Goal: Task Accomplishment & Management: Complete application form

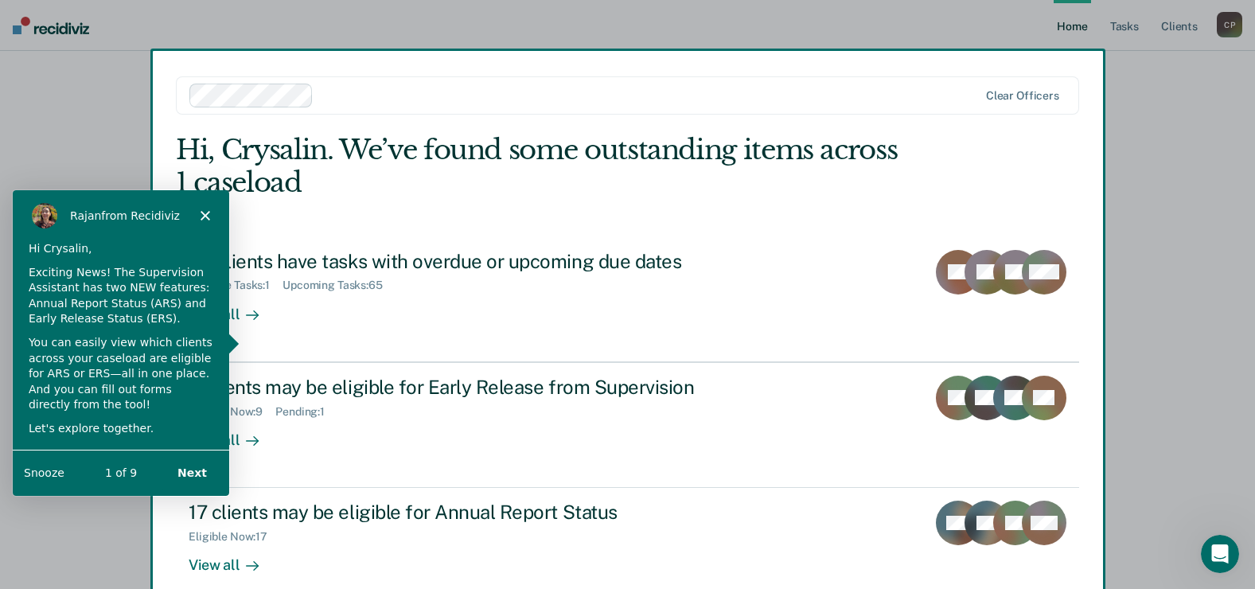
click at [192, 472] on button "Next" at bounding box center [191, 471] width 61 height 33
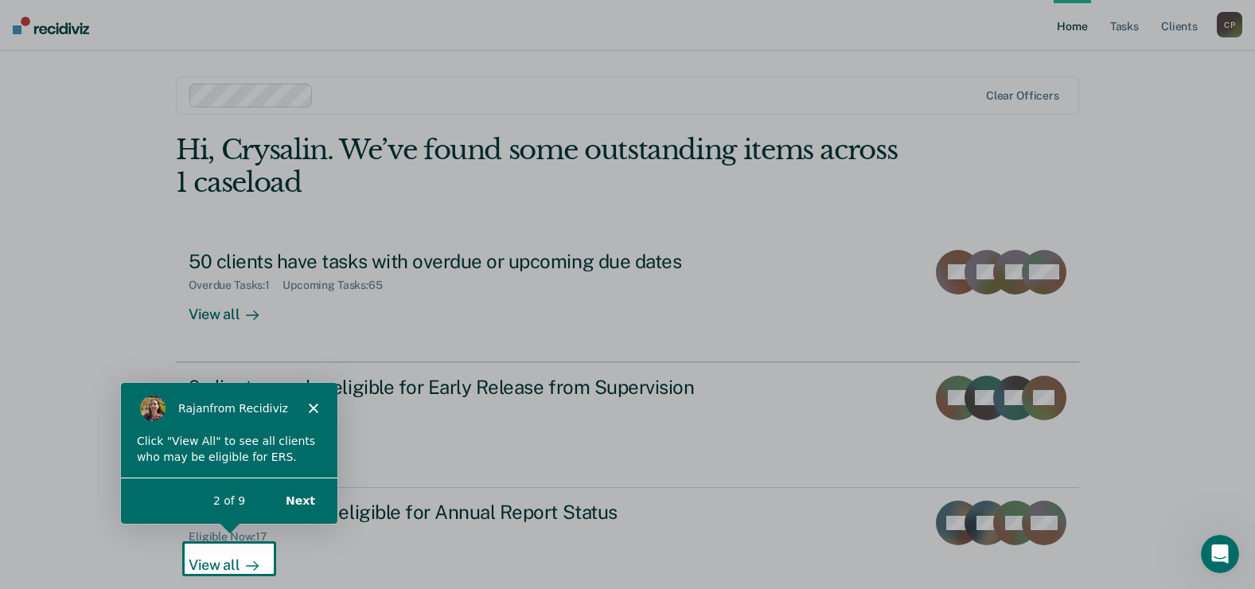
click at [312, 403] on icon "Close" at bounding box center [312, 408] width 10 height 10
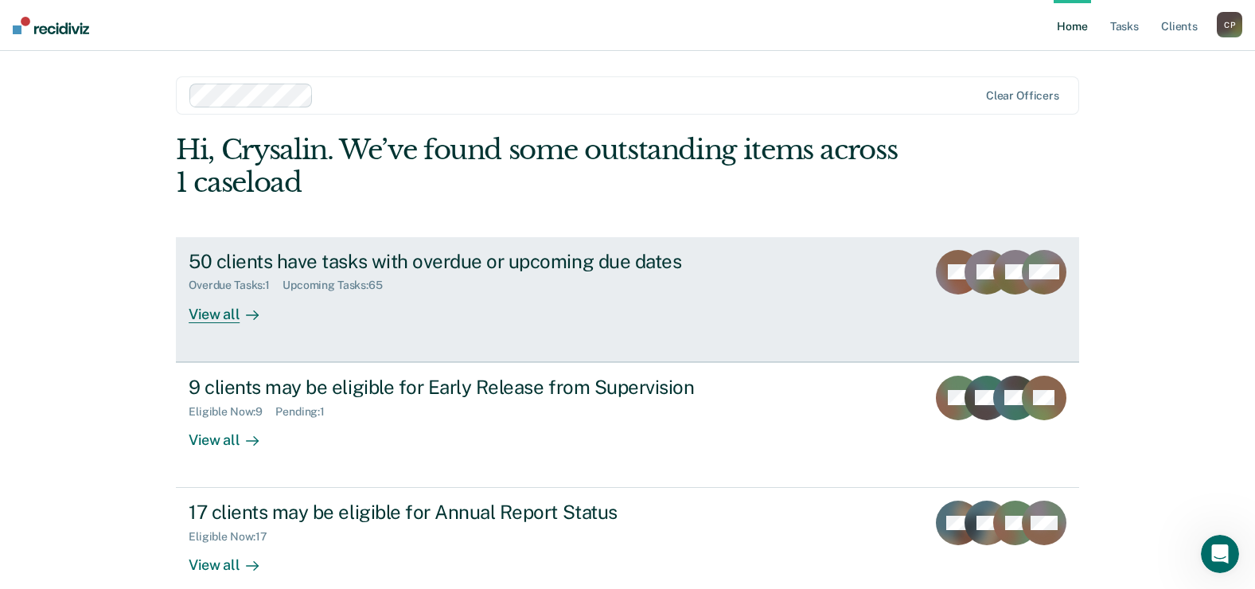
scroll to position [80, 0]
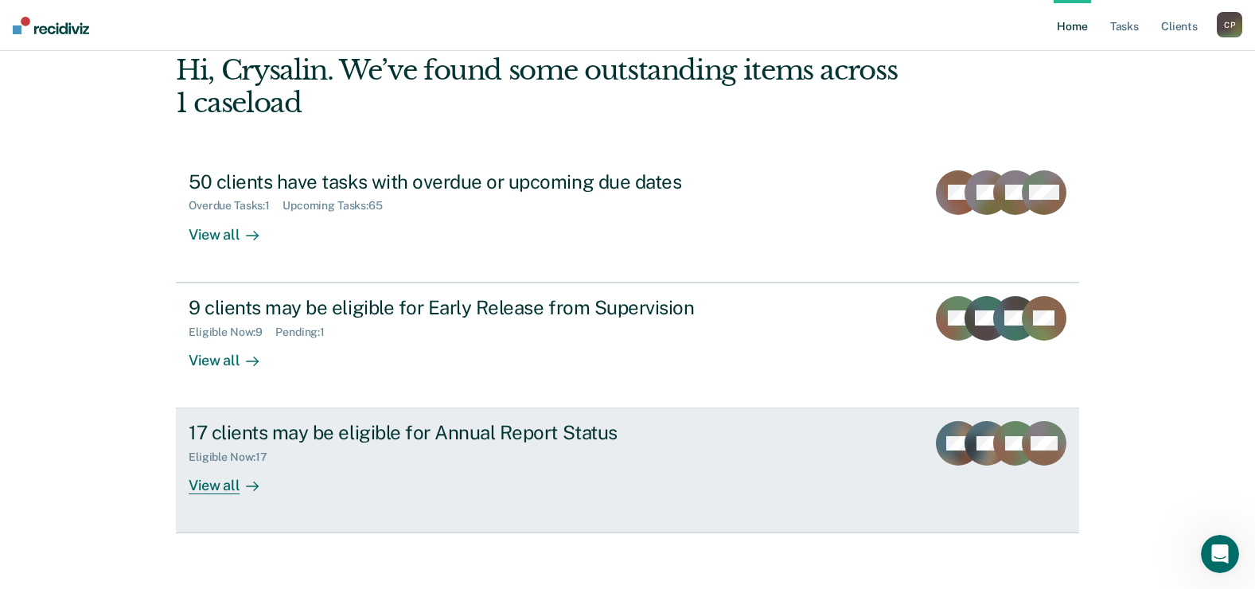
click at [212, 485] on div "View all" at bounding box center [233, 479] width 89 height 31
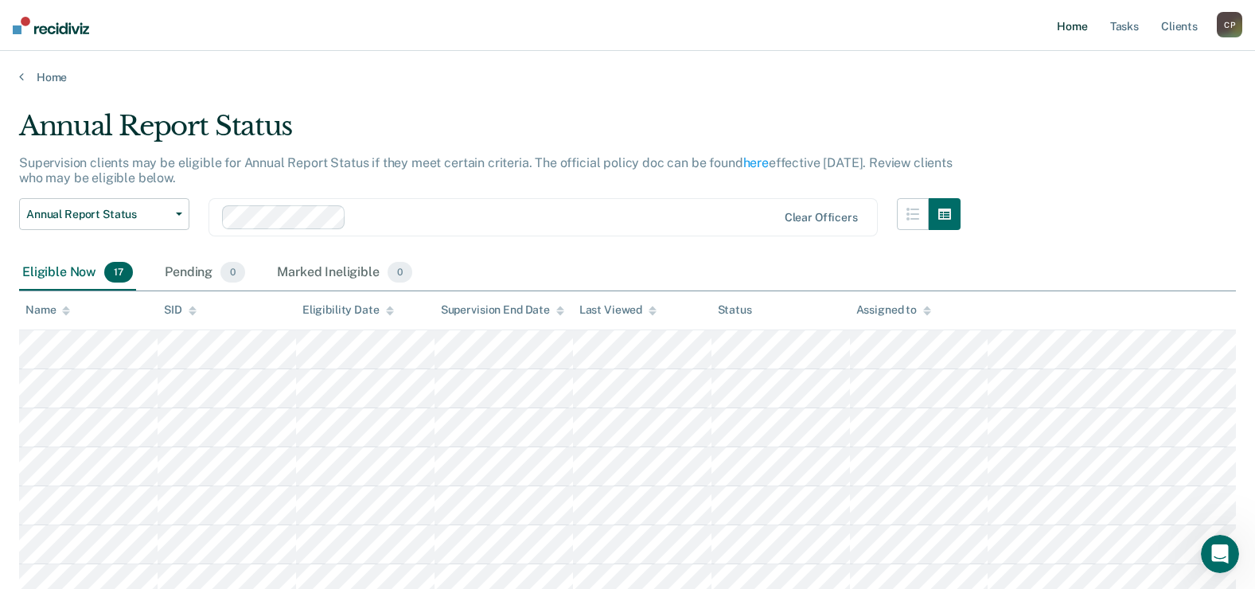
click at [1082, 29] on link "Home" at bounding box center [1071, 25] width 37 height 51
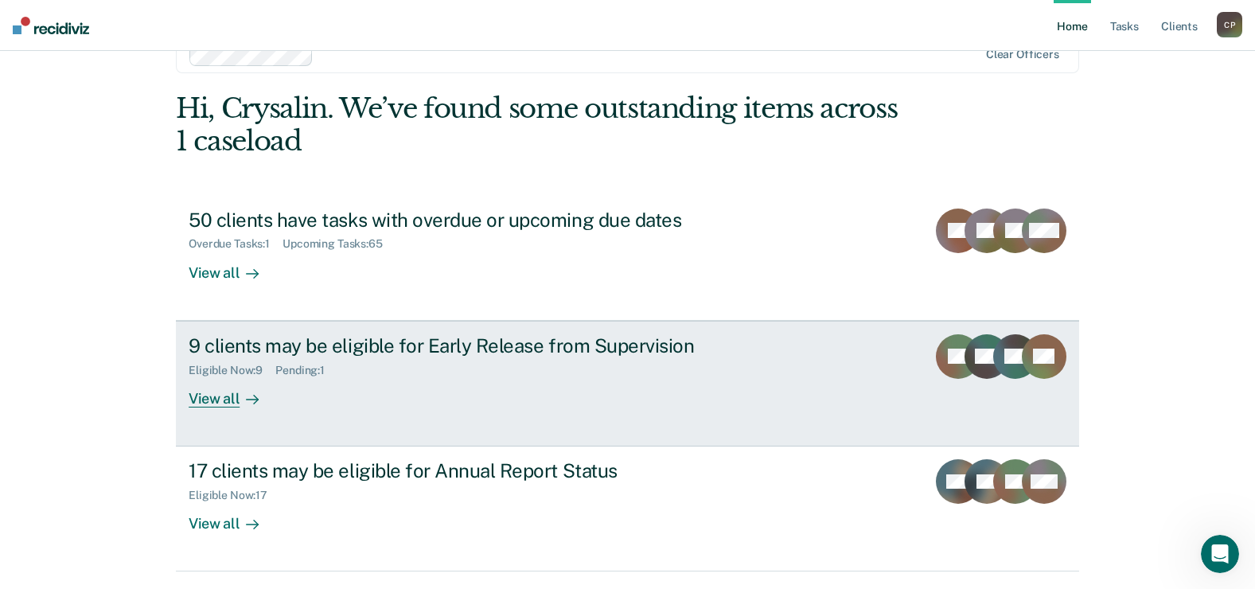
scroll to position [80, 0]
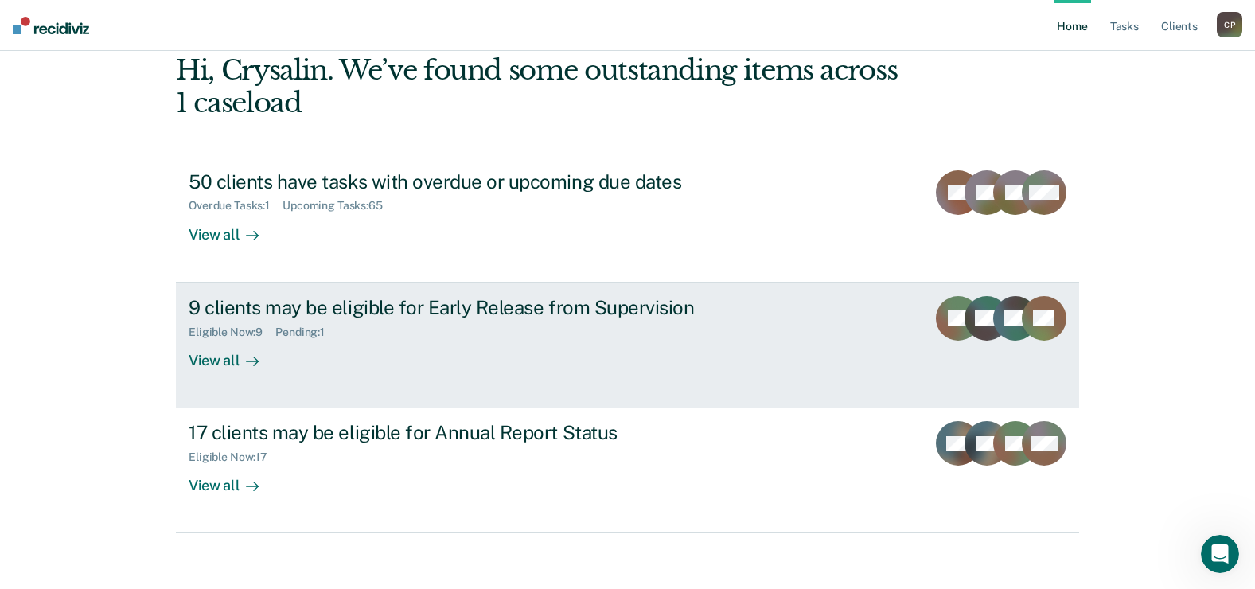
click at [220, 361] on div "View all" at bounding box center [233, 353] width 89 height 31
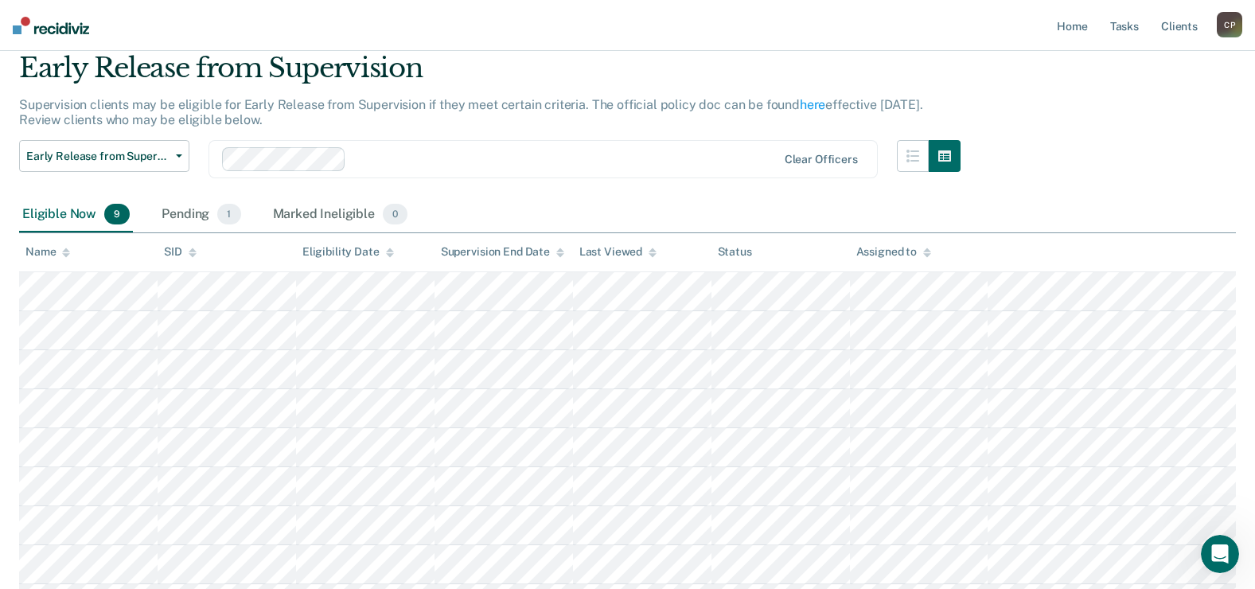
scroll to position [207, 0]
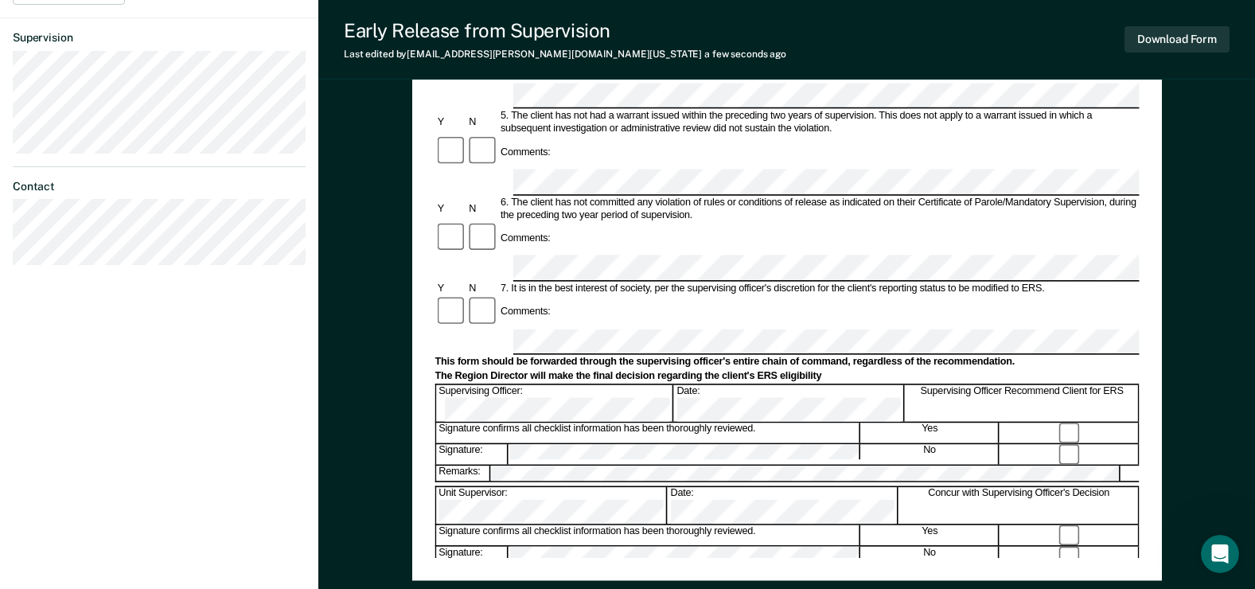
scroll to position [557, 0]
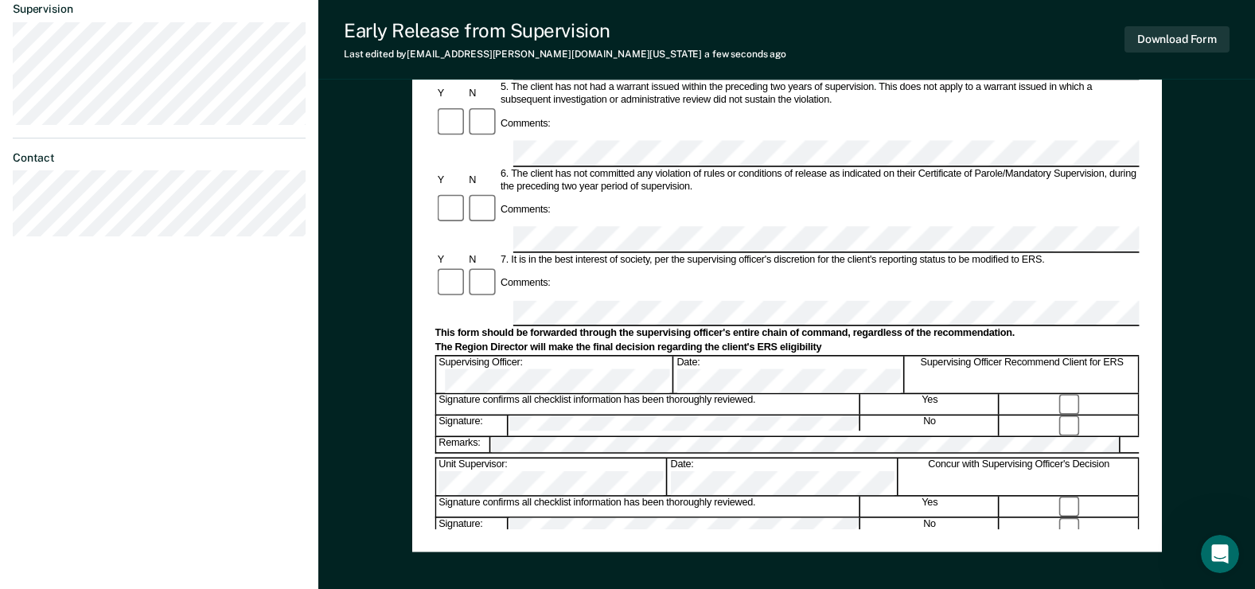
click at [911, 524] on div "Early Release from Supervision (ERS) Checklist, Recommendation, and Determinati…" at bounding box center [786, 63] width 704 height 931
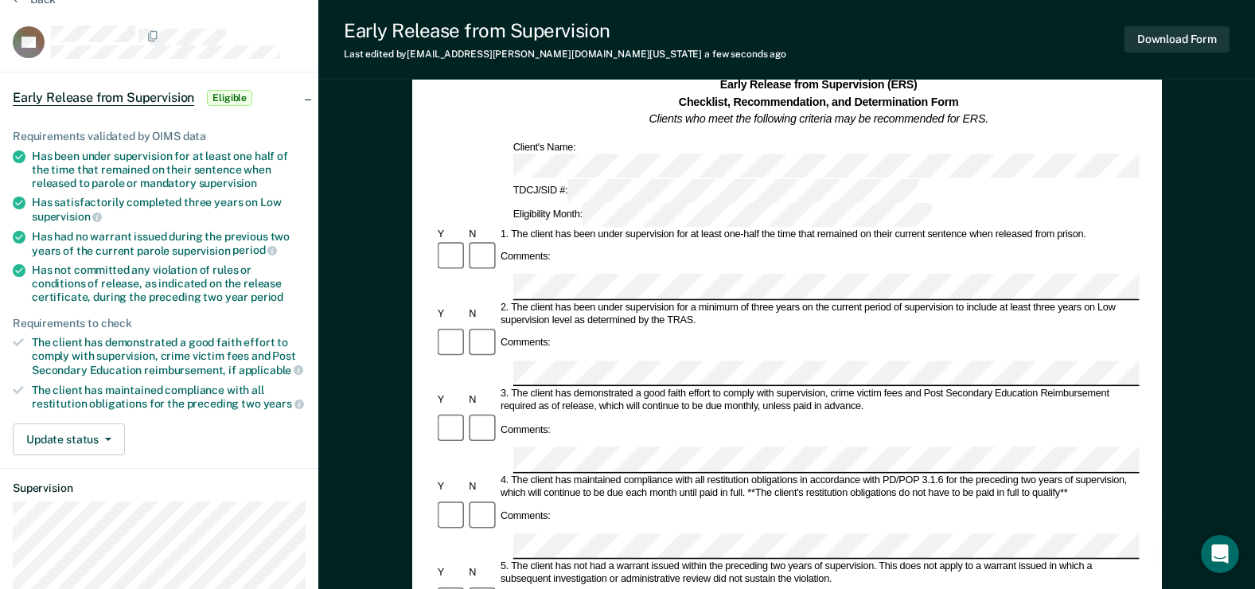
scroll to position [0, 0]
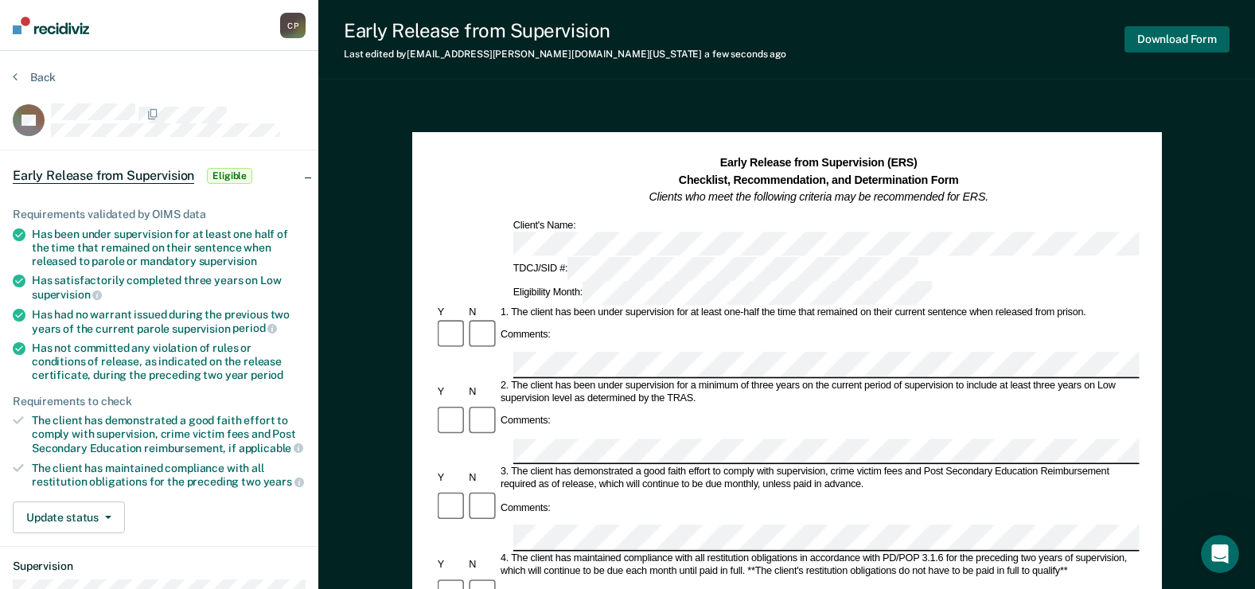
click at [1145, 33] on button "Download Form" at bounding box center [1176, 39] width 105 height 26
